Goal: Task Accomplishment & Management: Manage account settings

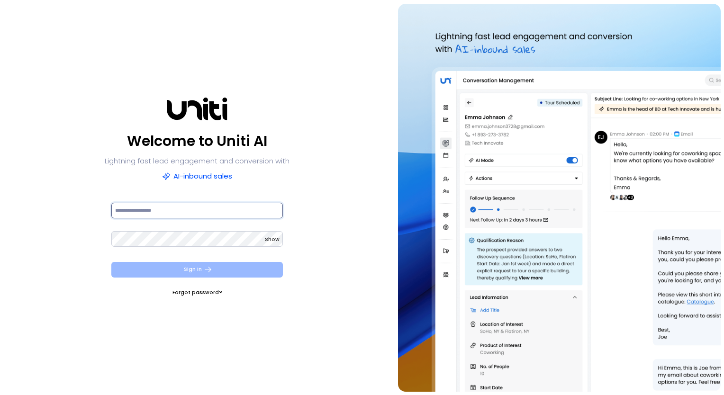
type input "**********"
click at [224, 269] on button "Sign In" at bounding box center [197, 270] width 172 height 16
